Goal: Task Accomplishment & Management: Use online tool/utility

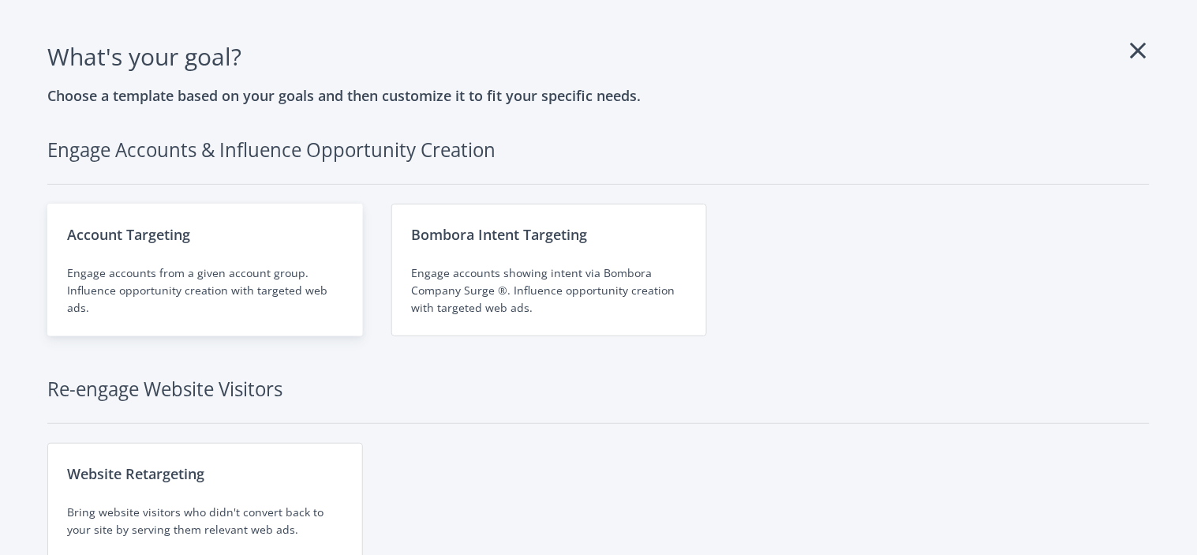
click at [331, 300] on div "Engage accounts from a given account group. Influence opportunity creation with…" at bounding box center [205, 290] width 276 height 52
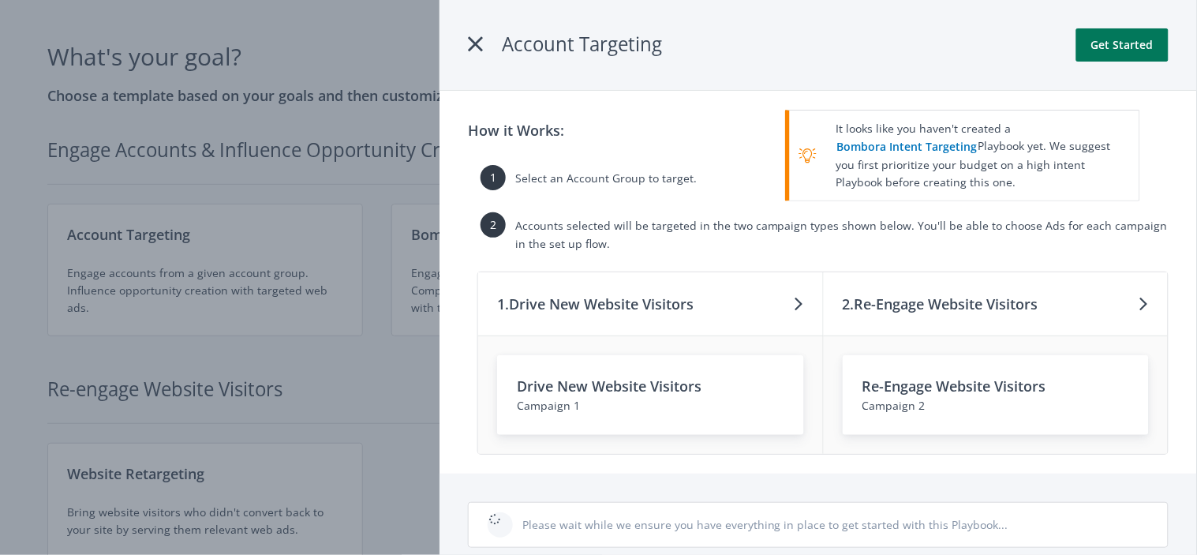
click at [1108, 47] on button "Get Started" at bounding box center [1122, 44] width 92 height 33
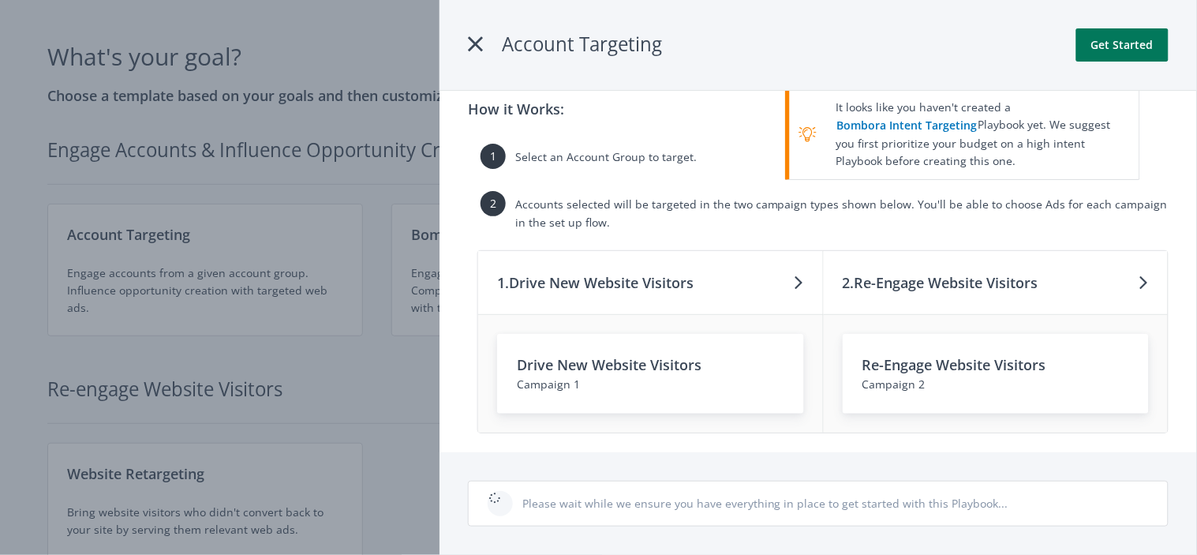
click at [1121, 42] on button "Get Started" at bounding box center [1122, 44] width 92 height 33
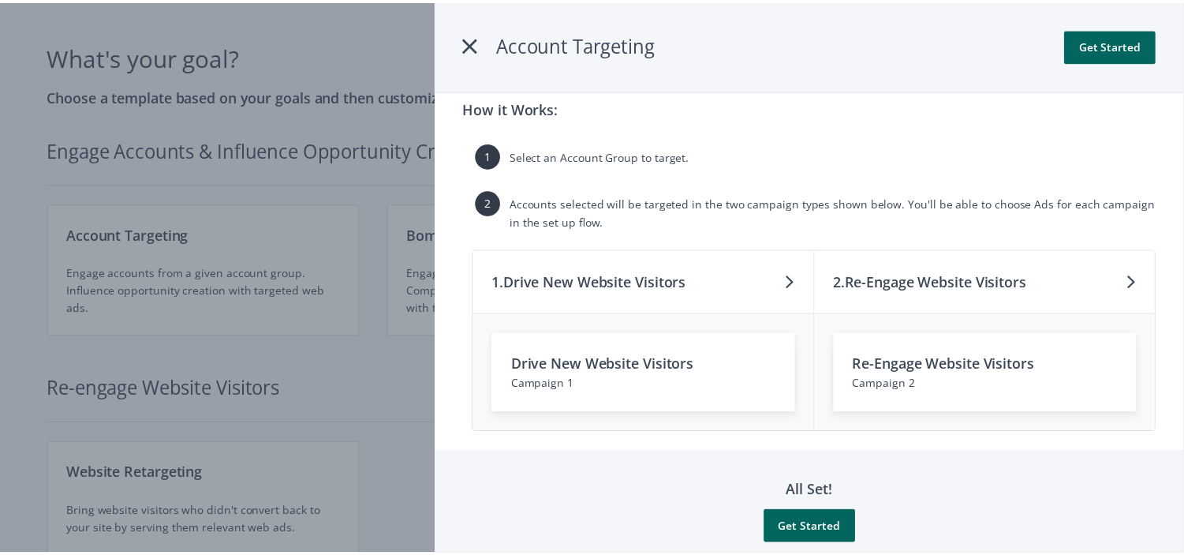
scroll to position [50, 0]
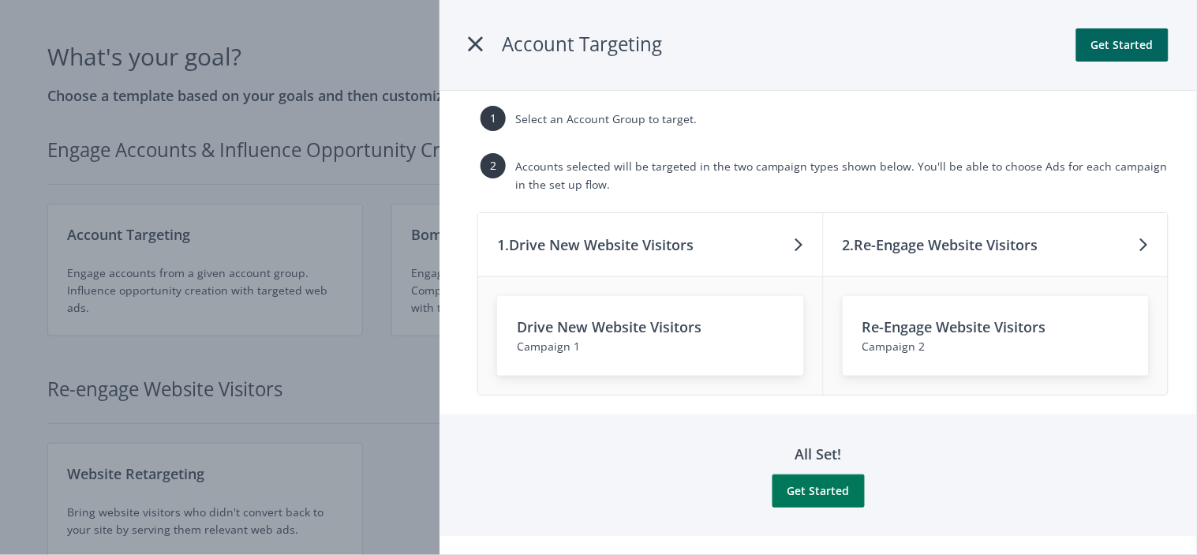
click at [795, 484] on button "Get Started" at bounding box center [818, 490] width 92 height 33
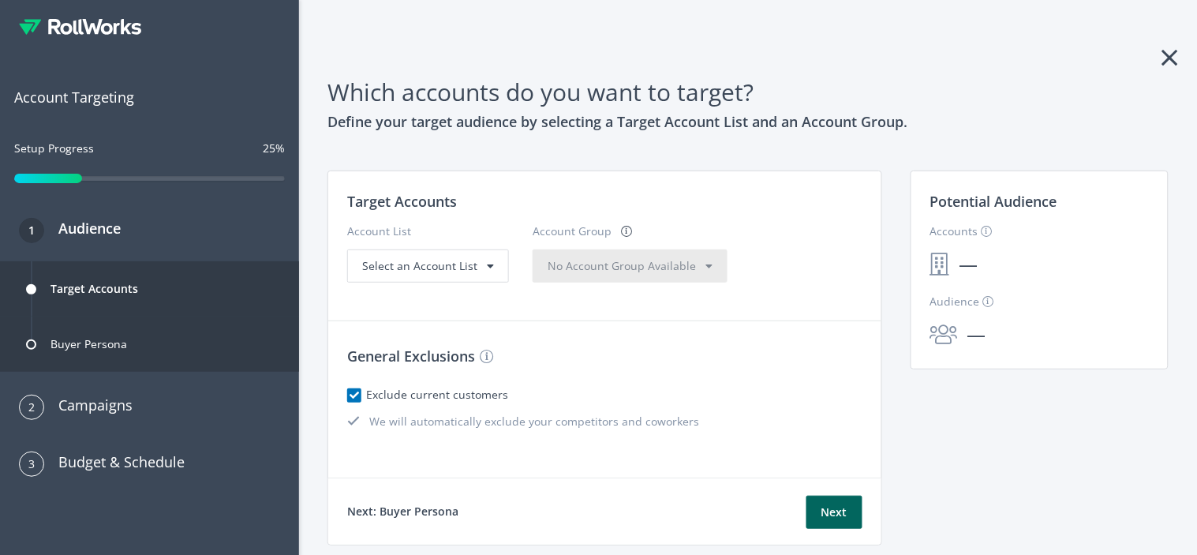
click at [1162, 45] on icon at bounding box center [1170, 57] width 16 height 25
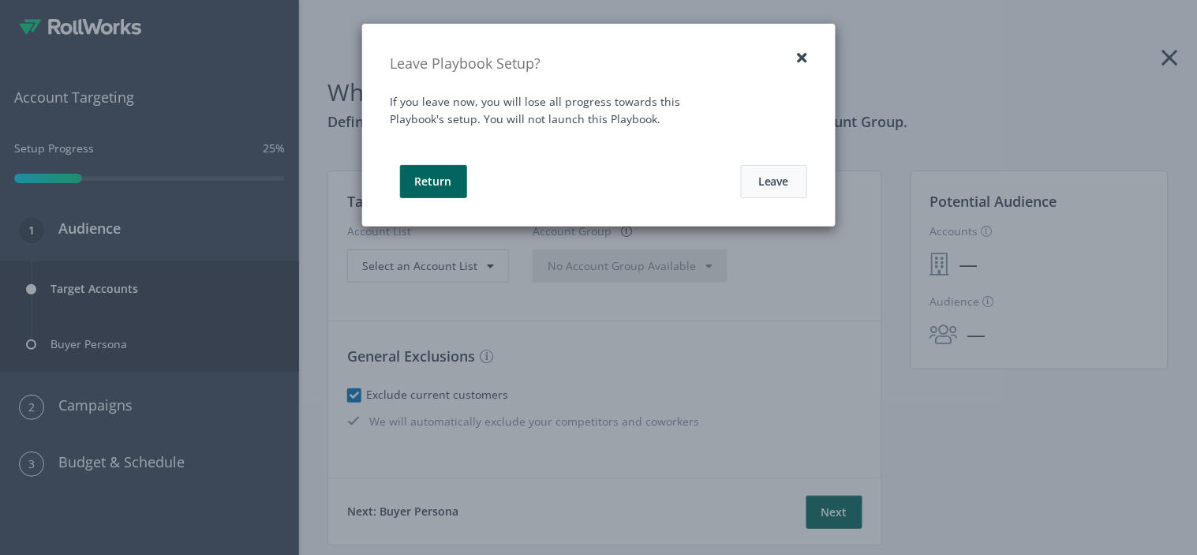
click at [784, 179] on button "Leave" at bounding box center [774, 181] width 66 height 33
